Goal: Transaction & Acquisition: Subscribe to service/newsletter

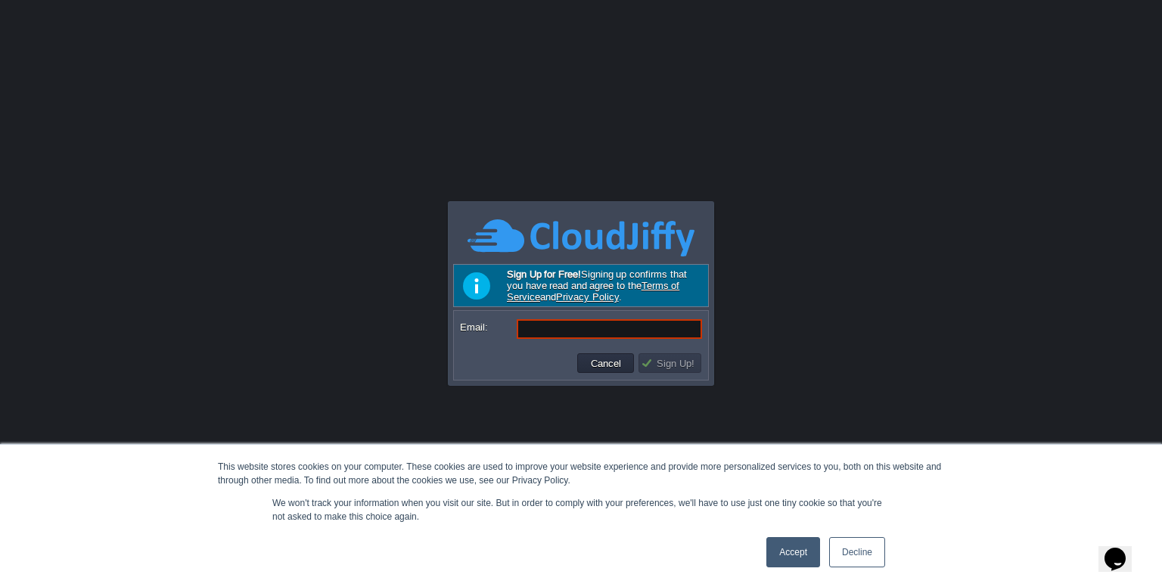
click at [802, 553] on link "Accept" at bounding box center [793, 552] width 54 height 30
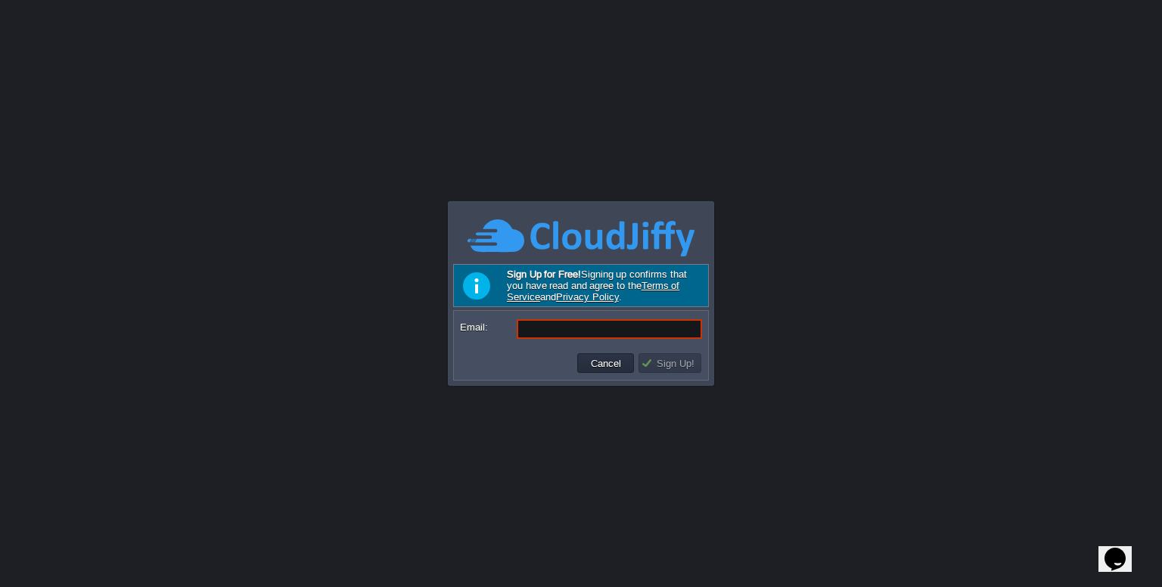
click at [597, 330] on input "Email:" at bounding box center [609, 329] width 185 height 20
type input "[DOMAIN_NAME][EMAIL_ADDRESS][DOMAIN_NAME]"
click at [662, 358] on button "Sign Up!" at bounding box center [670, 363] width 58 height 14
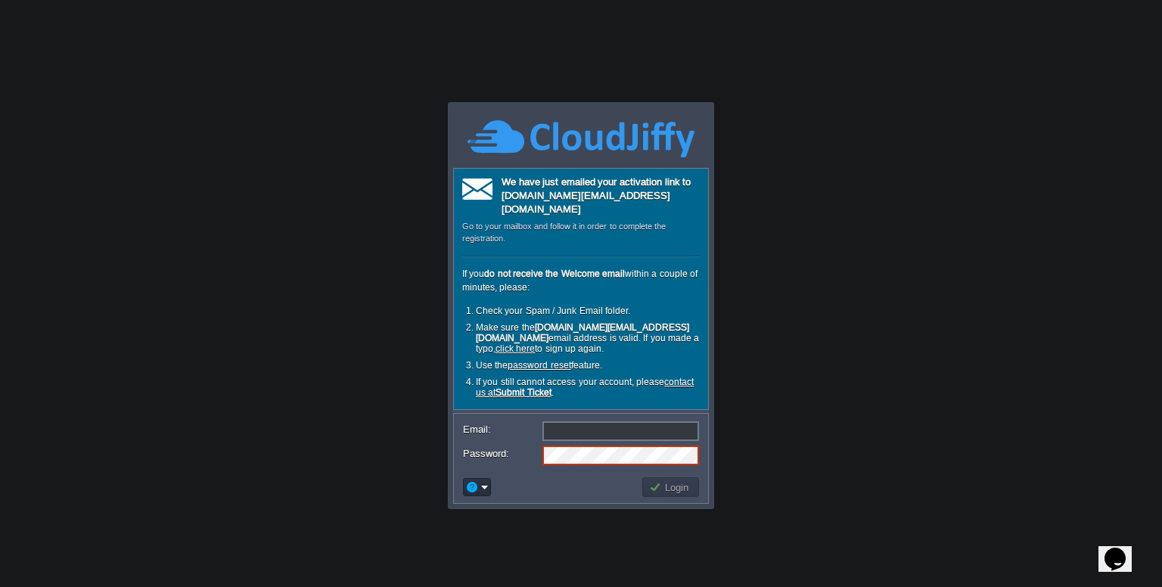
type input "[DOMAIN_NAME][EMAIL_ADDRESS][DOMAIN_NAME]"
